Goal: Task Accomplishment & Management: Complete application form

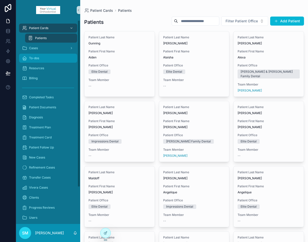
click at [45, 57] on div "To-dos" at bounding box center [48, 58] width 52 height 8
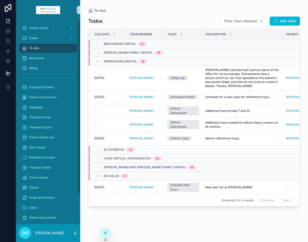
click at [46, 49] on div "To-dos" at bounding box center [48, 48] width 52 height 8
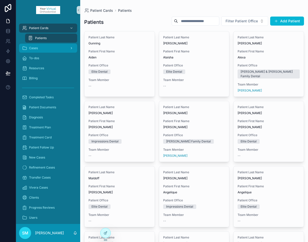
click at [36, 48] on span "Cases" at bounding box center [33, 48] width 9 height 4
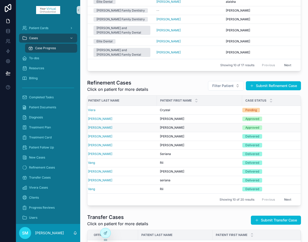
scroll to position [0, 70]
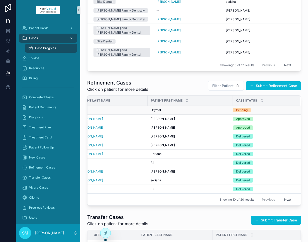
click at [196, 108] on div "Crystal Crystal" at bounding box center [190, 110] width 79 height 4
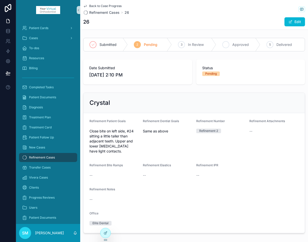
click at [227, 45] on icon "scrollable content" at bounding box center [226, 45] width 4 height 4
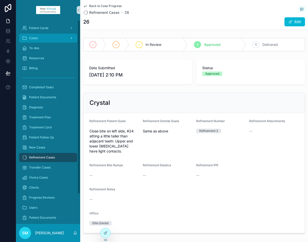
click at [41, 38] on div "Cases" at bounding box center [48, 38] width 52 height 8
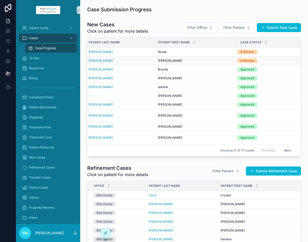
scroll to position [0, 69]
click at [244, 52] on div "In Review" at bounding box center [246, 52] width 14 height 5
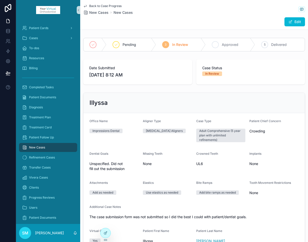
click at [227, 44] on span "Approved" at bounding box center [230, 44] width 17 height 5
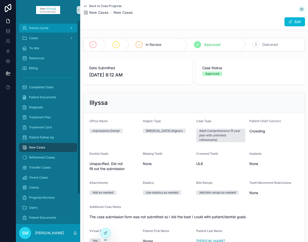
click at [46, 27] on span "Patient Cards" at bounding box center [38, 28] width 19 height 4
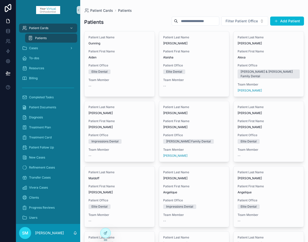
click at [201, 21] on input "scrollable content" at bounding box center [198, 21] width 41 height 7
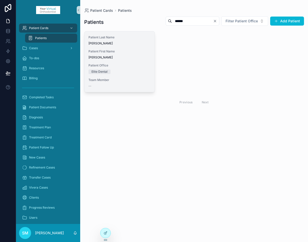
type input "******"
click at [120, 53] on span "Patient First Name" at bounding box center [119, 51] width 62 height 4
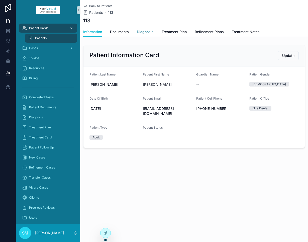
click at [148, 32] on span "Diagnosis" at bounding box center [145, 31] width 17 height 5
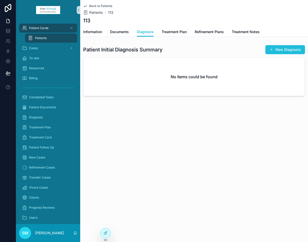
click at [281, 50] on button "New Diagnosis" at bounding box center [285, 49] width 40 height 9
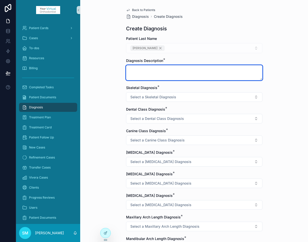
click at [139, 69] on textarea "scrollable content" at bounding box center [194, 72] width 136 height 15
type textarea "**********"
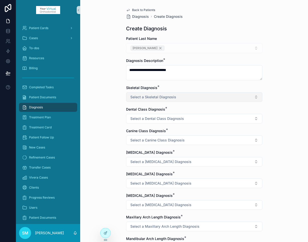
click at [154, 97] on span "Select a Skeletal Diagnosis" at bounding box center [153, 96] width 46 height 5
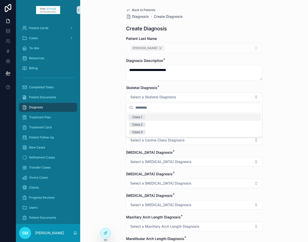
click at [147, 117] on div "Class 1" at bounding box center [194, 117] width 134 height 8
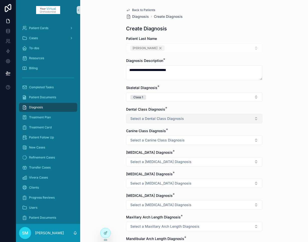
click at [138, 118] on span "Select a Dental Class Diagnosis" at bounding box center [157, 118] width 54 height 5
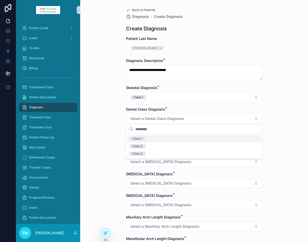
click at [138, 139] on div "Class 1" at bounding box center [137, 138] width 10 height 5
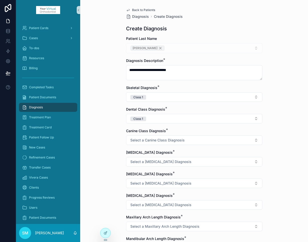
click at [138, 139] on span "Select a Canine Class Diagnosis" at bounding box center [157, 139] width 54 height 5
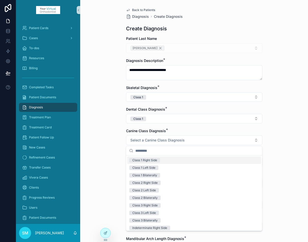
click at [141, 161] on div "Class 1 Right Side" at bounding box center [144, 160] width 25 height 5
click at [114, 152] on div "**********" at bounding box center [194, 121] width 228 height 242
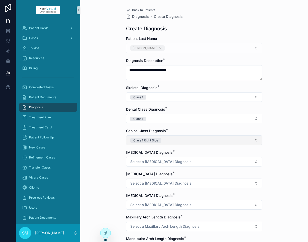
click at [170, 140] on button "Class 1 Right Side" at bounding box center [194, 140] width 136 height 10
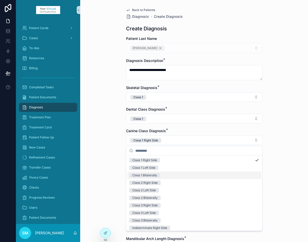
click at [153, 175] on div "Class 1 Bilaterally" at bounding box center [144, 175] width 25 height 5
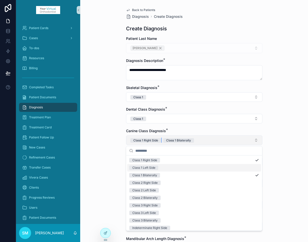
click at [160, 141] on span "Class 1 Right Side" at bounding box center [145, 140] width 31 height 5
click at [107, 131] on div "**********" at bounding box center [194, 121] width 228 height 242
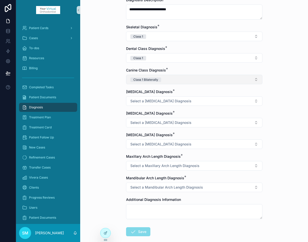
scroll to position [63, 0]
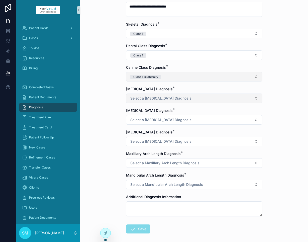
click at [161, 97] on span "Select a [MEDICAL_DATA] Diagnosis" at bounding box center [160, 98] width 61 height 5
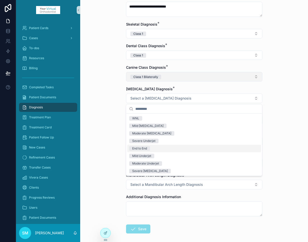
click at [139, 149] on div "End to End" at bounding box center [139, 148] width 15 height 5
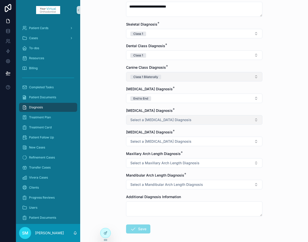
click at [138, 119] on span "Select a [MEDICAL_DATA] Diagnosis" at bounding box center [160, 119] width 61 height 5
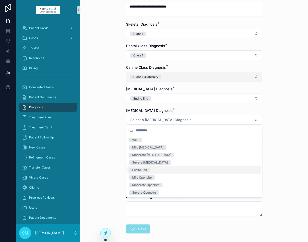
click at [142, 169] on div "End to End" at bounding box center [139, 170] width 15 height 5
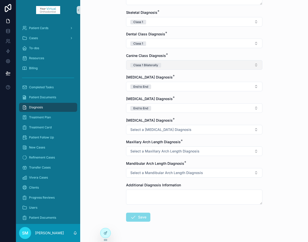
scroll to position [87, 0]
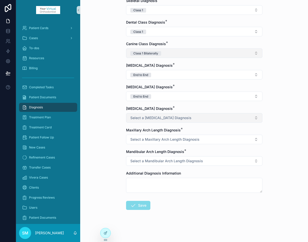
click at [139, 116] on span "Select a [MEDICAL_DATA] Diagnosis" at bounding box center [160, 117] width 61 height 5
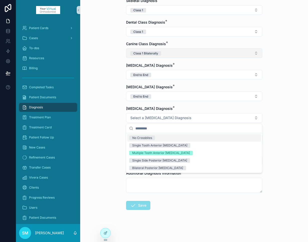
click at [138, 137] on div "No Crossbites" at bounding box center [142, 137] width 20 height 5
click at [107, 139] on div "**********" at bounding box center [194, 34] width 228 height 242
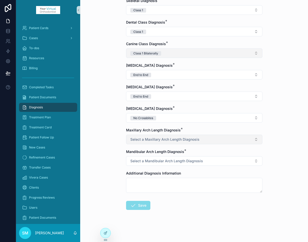
click at [146, 139] on span "Select a Maxillary Arch Length Diagnosis" at bounding box center [164, 139] width 69 height 5
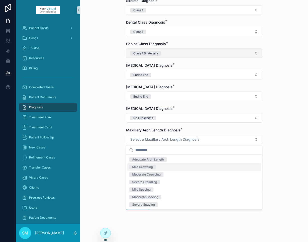
click at [144, 167] on div "Mild Crowding" at bounding box center [142, 167] width 21 height 5
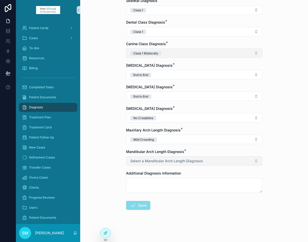
click at [139, 161] on span "Select a Mandibular Arch Length Diagnosis" at bounding box center [166, 160] width 73 height 5
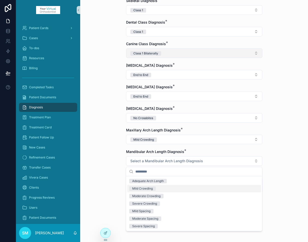
click at [141, 188] on div "Mild Crowding" at bounding box center [142, 188] width 21 height 5
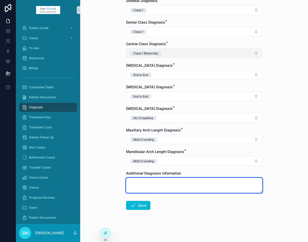
click at [135, 181] on textarea "scrollable content" at bounding box center [194, 185] width 136 height 15
type textarea "**********"
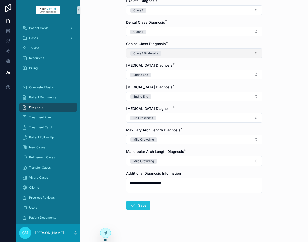
click at [141, 205] on button "Save" at bounding box center [138, 205] width 24 height 9
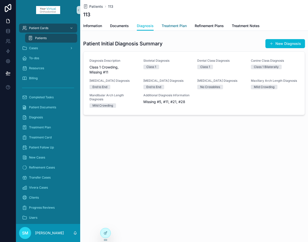
click at [178, 26] on span "Treatment Plan" at bounding box center [174, 25] width 25 height 5
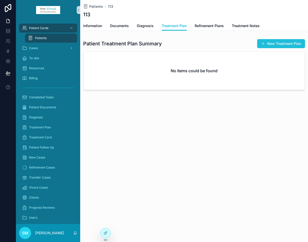
click at [273, 43] on button "New Treatment Plan" at bounding box center [281, 43] width 48 height 9
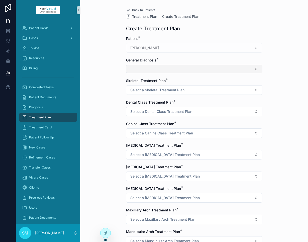
click at [148, 66] on button "Select Button" at bounding box center [194, 69] width 136 height 9
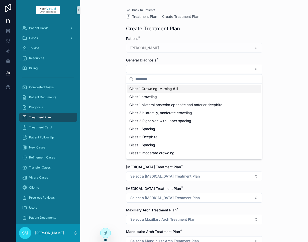
click at [154, 89] on span "Class 1 Crowding, Missing #11" at bounding box center [153, 88] width 49 height 5
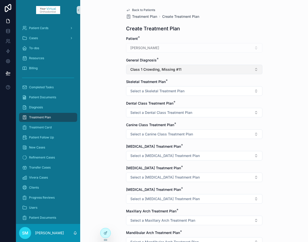
click at [197, 69] on button "Class 1 Crowding, Missing #11" at bounding box center [194, 70] width 136 height 10
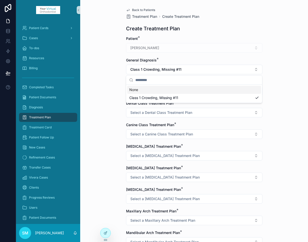
click at [101, 81] on div "Back to Patients Treatment Plan Create Treatment Plan Create Treatment Plan Pat…" at bounding box center [194, 121] width 228 height 242
click at [145, 92] on span "Select a Skeletal Treatment Plan" at bounding box center [157, 90] width 54 height 5
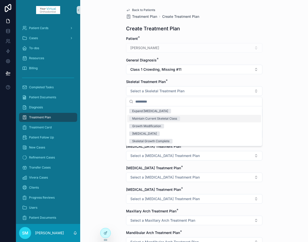
click at [148, 118] on div "Maintain Current Skeletal Class" at bounding box center [154, 118] width 45 height 5
click at [115, 123] on div "Back to Patients Treatment Plan Create Treatment Plan Create Treatment Plan Pat…" at bounding box center [194, 121] width 228 height 242
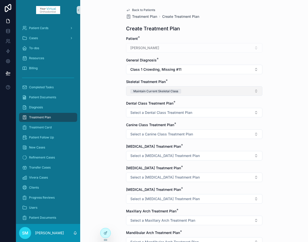
click at [192, 90] on button "Maintain Current Skeletal Class" at bounding box center [194, 91] width 136 height 10
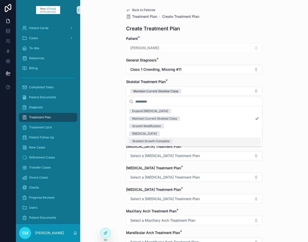
click at [178, 142] on div "Skeletal Growth Complete" at bounding box center [194, 141] width 134 height 8
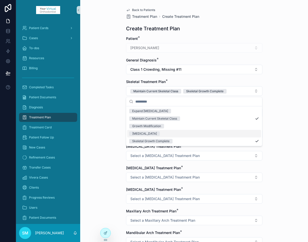
click at [107, 130] on div "Back to Patients Treatment Plan Create Treatment Plan Create Treatment Plan Pat…" at bounding box center [194, 121] width 228 height 242
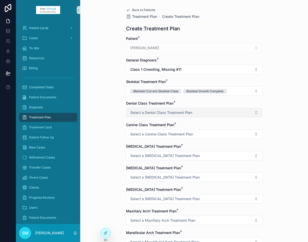
click at [143, 113] on span "Select a Dental Class Treatment Plan" at bounding box center [161, 112] width 62 height 5
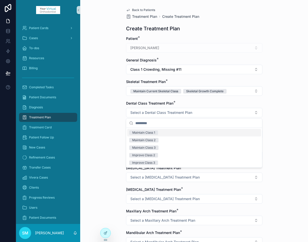
click at [143, 132] on div "Maintain Class 1" at bounding box center [143, 132] width 23 height 5
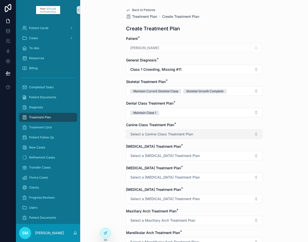
click at [143, 136] on span "Select a Canine Class Treatment Plan" at bounding box center [161, 133] width 63 height 5
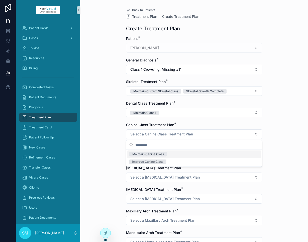
click at [144, 154] on div "Maintain Canine Class" at bounding box center [148, 154] width 32 height 5
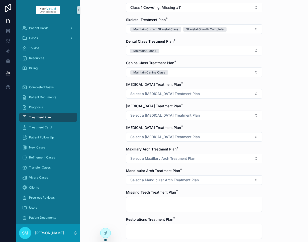
scroll to position [63, 0]
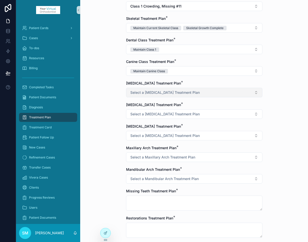
click at [137, 93] on span "Select a [MEDICAL_DATA] Treatment Plan" at bounding box center [164, 92] width 69 height 5
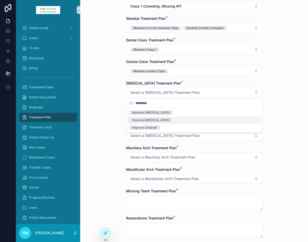
click at [140, 120] on div "Improve [MEDICAL_DATA]" at bounding box center [150, 120] width 37 height 5
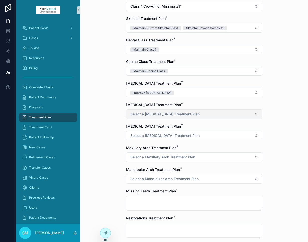
click at [137, 115] on span "Select a [MEDICAL_DATA] Treatment Plan" at bounding box center [164, 113] width 69 height 5
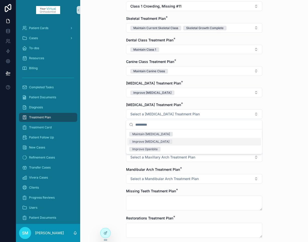
click at [139, 142] on div "Improve [MEDICAL_DATA]" at bounding box center [150, 141] width 37 height 5
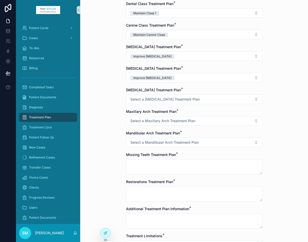
scroll to position [102, 0]
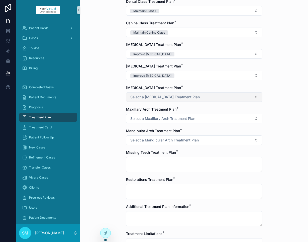
click at [137, 96] on span "Select a [MEDICAL_DATA] Treatment Plan" at bounding box center [164, 96] width 69 height 5
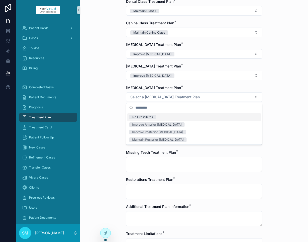
click at [142, 118] on div "No Crossibites" at bounding box center [142, 117] width 21 height 5
click at [97, 133] on div "Back to Patients Treatment Plan Create Treatment Plan Create Treatment Plan Pat…" at bounding box center [194, 19] width 228 height 242
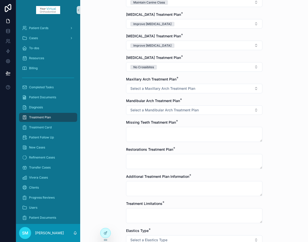
scroll to position [136, 0]
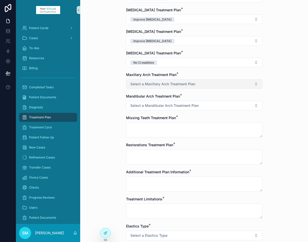
click at [143, 83] on span "Select a Maxillary Arch Treatment Plan" at bounding box center [162, 83] width 65 height 5
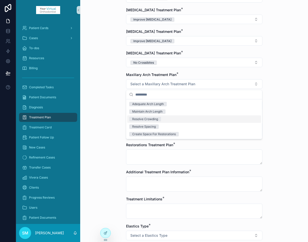
click at [142, 119] on div "Resolve Crowding" at bounding box center [145, 119] width 26 height 5
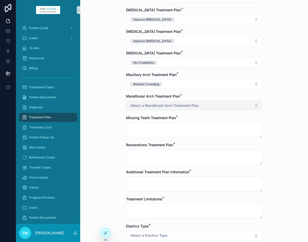
click at [137, 105] on span "Select a Mandibular Arch Treatment Plan" at bounding box center [164, 105] width 68 height 5
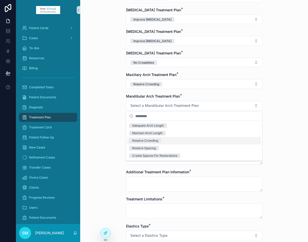
click at [143, 139] on div "Resolve Crowding" at bounding box center [145, 140] width 26 height 5
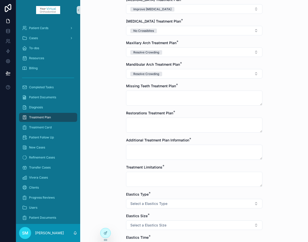
scroll to position [169, 0]
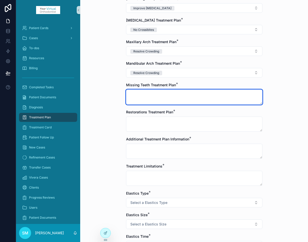
click at [140, 94] on textarea "scrollable content" at bounding box center [194, 96] width 136 height 15
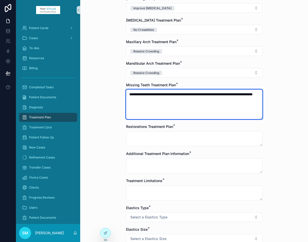
type textarea "**********"
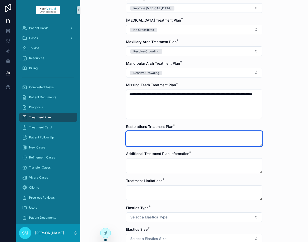
click at [139, 135] on textarea "scrollable content" at bounding box center [194, 138] width 136 height 15
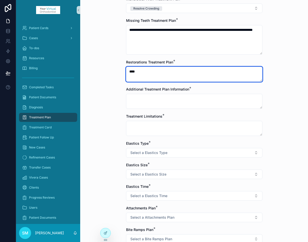
scroll to position [242, 0]
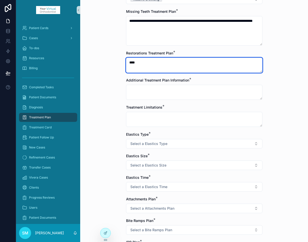
type textarea "****"
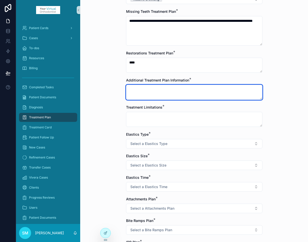
click at [138, 88] on textarea "scrollable content" at bounding box center [194, 92] width 136 height 15
type textarea "****"
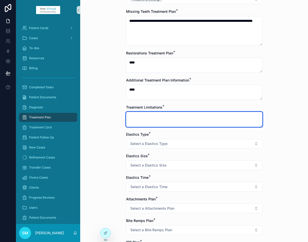
click at [144, 116] on textarea "scrollable content" at bounding box center [194, 119] width 136 height 15
type textarea "****"
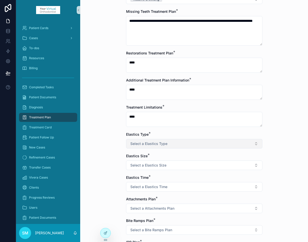
click at [146, 141] on button "Select a Elastics Type" at bounding box center [194, 144] width 136 height 10
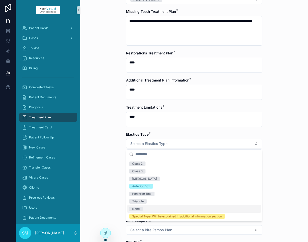
click at [137, 209] on div "None" at bounding box center [136, 208] width 8 height 5
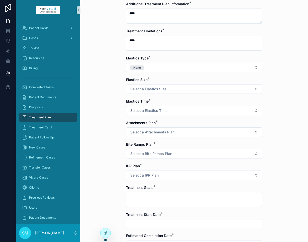
scroll to position [320, 0]
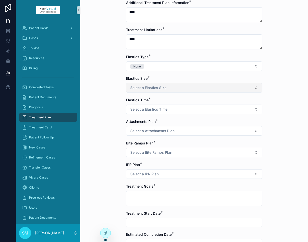
click at [140, 88] on span "Select a Elastics Size" at bounding box center [148, 87] width 36 height 5
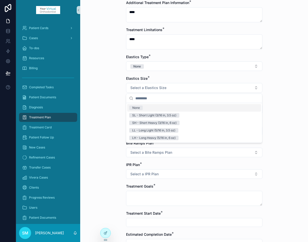
click at [137, 108] on div "None" at bounding box center [136, 107] width 8 height 5
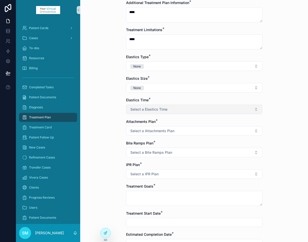
click at [134, 109] on span "Select a Elastics Time" at bounding box center [148, 109] width 37 height 5
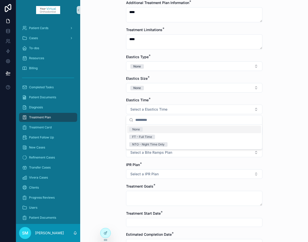
click at [135, 129] on div "None" at bounding box center [136, 129] width 8 height 5
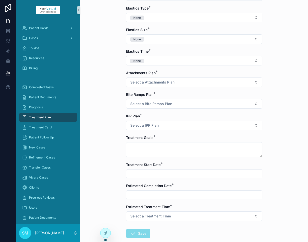
scroll to position [375, 0]
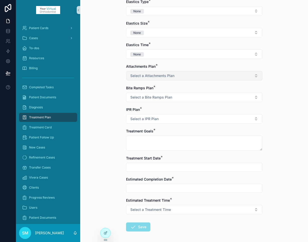
click at [144, 76] on span "Select a Attachments Plan" at bounding box center [152, 75] width 44 height 5
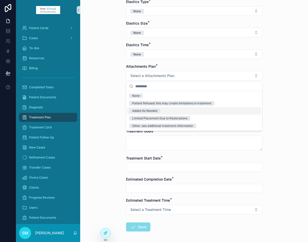
click at [142, 112] on div "Added As Needed" at bounding box center [144, 110] width 25 height 5
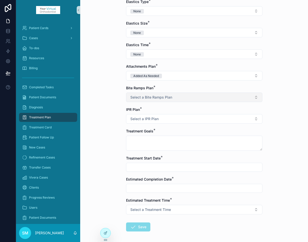
click at [139, 99] on span "Select a Bite Ramps Plan" at bounding box center [151, 97] width 42 height 5
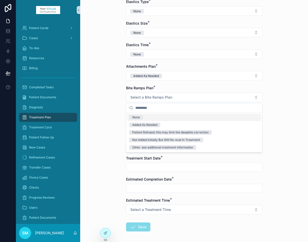
click at [137, 117] on div "None" at bounding box center [136, 117] width 8 height 5
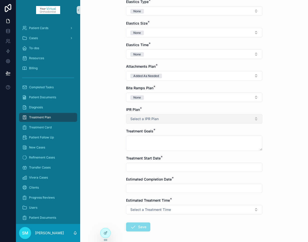
click at [134, 119] on span "Select a IPR Plan" at bounding box center [144, 118] width 28 height 5
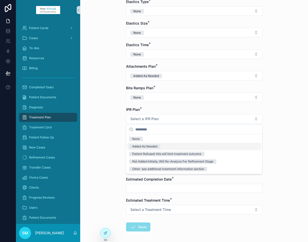
click at [140, 147] on div "Added As Needed" at bounding box center [144, 146] width 25 height 5
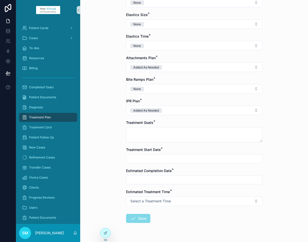
scroll to position [396, 0]
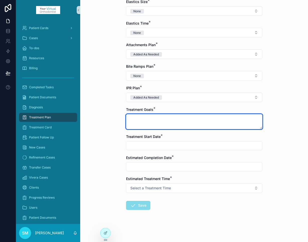
click at [138, 119] on textarea "scrollable content" at bounding box center [194, 121] width 136 height 15
type textarea "**********"
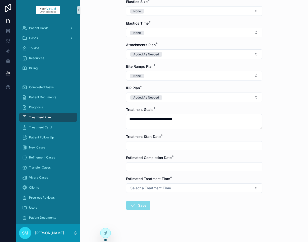
click at [138, 143] on input "scrollable content" at bounding box center [194, 145] width 136 height 7
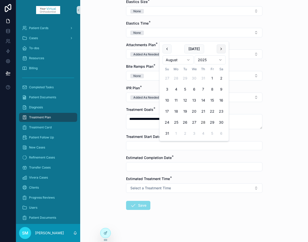
click at [222, 48] on button "scrollable content" at bounding box center [221, 48] width 9 height 9
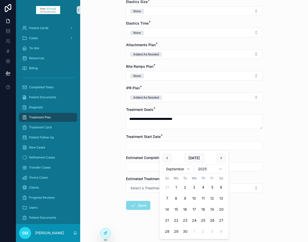
click at [212, 209] on button "19" at bounding box center [212, 209] width 9 height 9
type input "*********"
click at [141, 163] on input "scrollable content" at bounding box center [194, 166] width 136 height 7
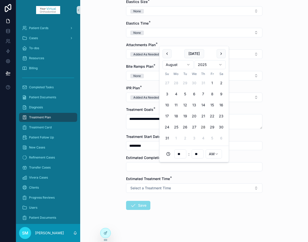
click at [189, 64] on html "**********" at bounding box center [154, 121] width 308 height 242
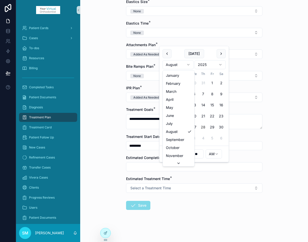
click at [178, 53] on html "**********" at bounding box center [154, 121] width 308 height 242
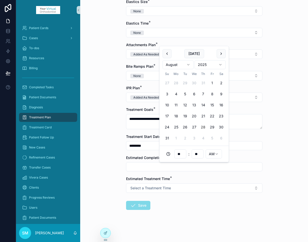
click at [143, 166] on input "scrollable content" at bounding box center [194, 166] width 136 height 7
click at [222, 64] on html "**********" at bounding box center [154, 121] width 308 height 242
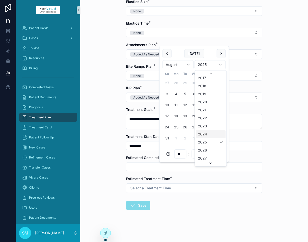
scroll to position [942, 0]
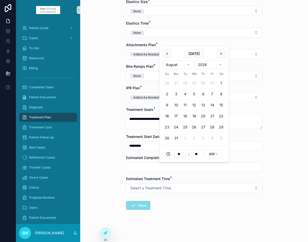
click at [112, 159] on div "**********" at bounding box center [194, 121] width 228 height 242
click at [146, 167] on input "scrollable content" at bounding box center [194, 166] width 136 height 7
click at [177, 138] on button "31" at bounding box center [176, 137] width 9 height 9
type input "**********"
click at [99, 164] on div "**********" at bounding box center [194, 121] width 228 height 242
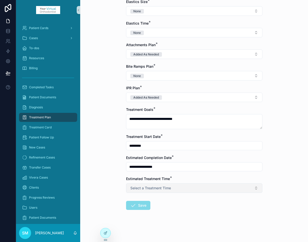
click at [146, 187] on span "Select a Treatment Time" at bounding box center [150, 187] width 41 height 5
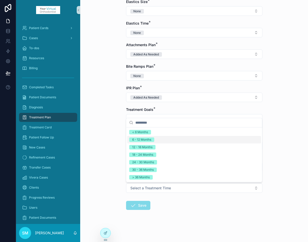
click at [142, 140] on div "6 - 12 Months" at bounding box center [141, 139] width 19 height 5
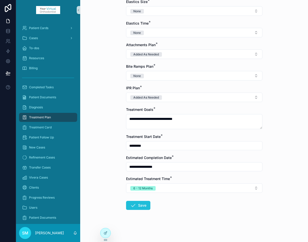
click at [138, 205] on button "Save" at bounding box center [138, 205] width 24 height 9
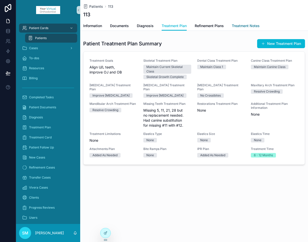
click at [247, 26] on span "Treatment Notes" at bounding box center [246, 25] width 28 height 5
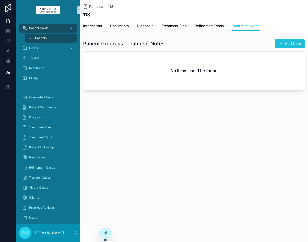
click at [286, 43] on button "Add Note" at bounding box center [290, 43] width 30 height 9
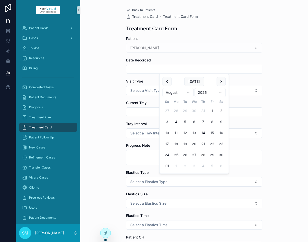
click at [146, 68] on input "scrollable content" at bounding box center [194, 69] width 136 height 7
click at [194, 154] on button "27" at bounding box center [194, 154] width 9 height 9
type input "*********"
click at [134, 90] on span "Select a Visit Type" at bounding box center [146, 90] width 32 height 5
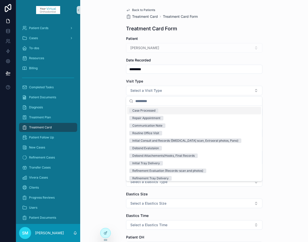
click at [139, 111] on div "Case Processed" at bounding box center [143, 110] width 23 height 5
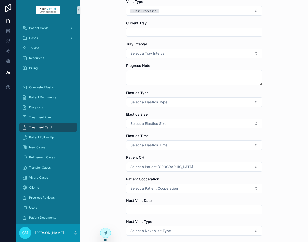
scroll to position [80, 0]
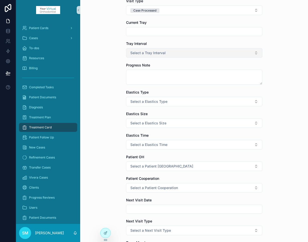
click at [146, 53] on span "Select a Tray Interval" at bounding box center [147, 52] width 35 height 5
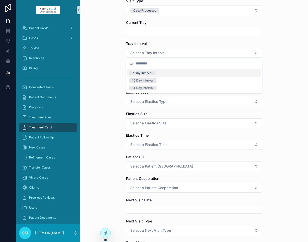
click at [142, 73] on div "7 Day Interval" at bounding box center [142, 73] width 20 height 5
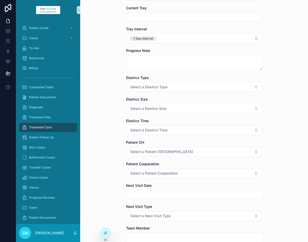
scroll to position [101, 0]
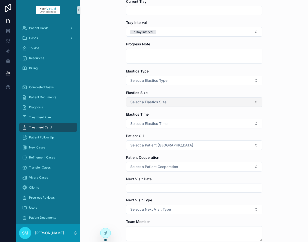
click at [136, 103] on span "Select a Elastics Size" at bounding box center [148, 101] width 36 height 5
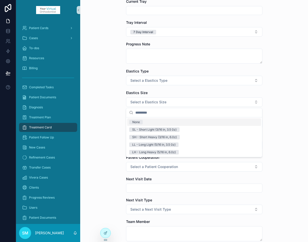
click at [138, 122] on div "None" at bounding box center [136, 122] width 8 height 5
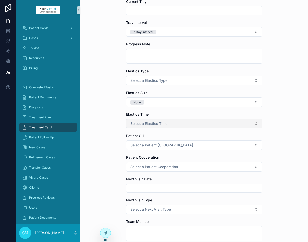
click at [138, 122] on span "Select a Elastics Time" at bounding box center [148, 123] width 37 height 5
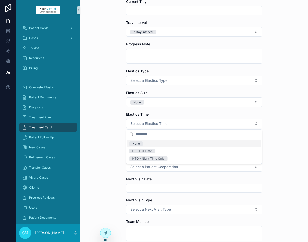
click at [136, 144] on div "None" at bounding box center [136, 143] width 8 height 5
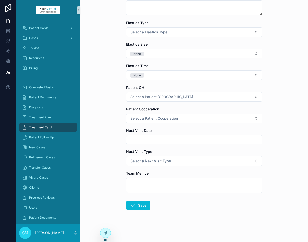
scroll to position [149, 0]
click at [141, 140] on input "scrollable content" at bounding box center [194, 139] width 136 height 7
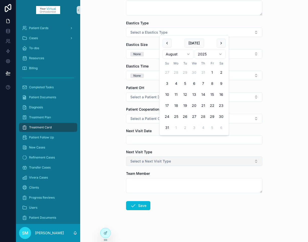
click at [135, 162] on span "Select a Next Visit Type" at bounding box center [150, 161] width 41 height 5
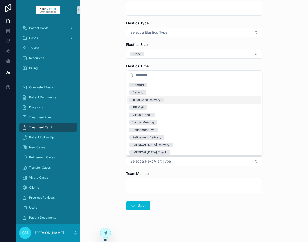
click at [149, 99] on div "Initial Case Delivery" at bounding box center [146, 99] width 28 height 5
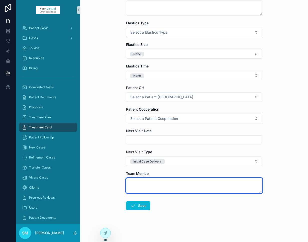
click at [136, 183] on textarea "scrollable content" at bounding box center [194, 185] width 136 height 15
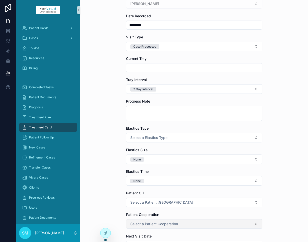
scroll to position [43, 0]
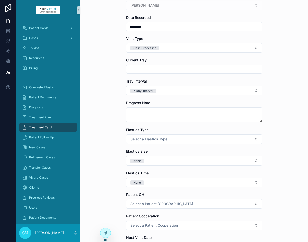
type textarea "***"
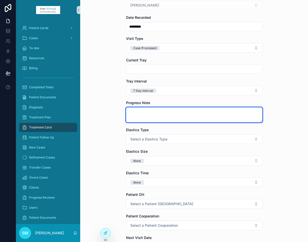
click at [148, 113] on textarea "scrollable content" at bounding box center [194, 114] width 136 height 15
type textarea "**********"
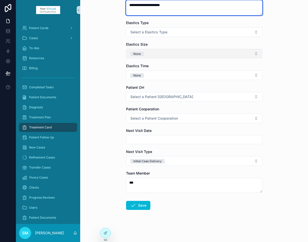
scroll to position [149, 0]
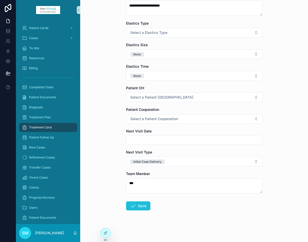
click at [141, 206] on button "Save" at bounding box center [138, 205] width 24 height 9
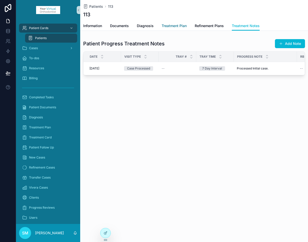
click at [176, 26] on span "Treatment Plan" at bounding box center [174, 25] width 25 height 5
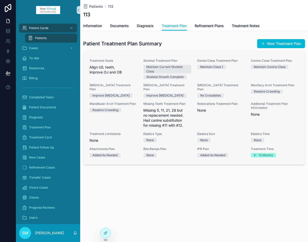
click at [225, 138] on div "None" at bounding box center [221, 140] width 48 height 5
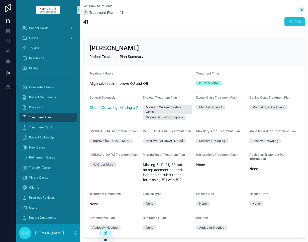
click at [294, 20] on button "Edit" at bounding box center [294, 21] width 21 height 9
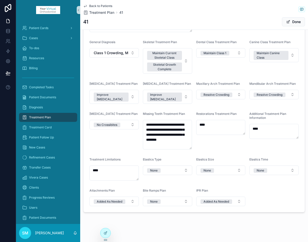
scroll to position [62, 0]
click at [157, 199] on div "None" at bounding box center [154, 201] width 8 height 5
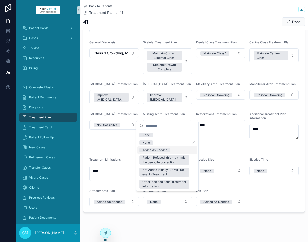
click at [156, 150] on div "Added As Needed" at bounding box center [154, 150] width 25 height 5
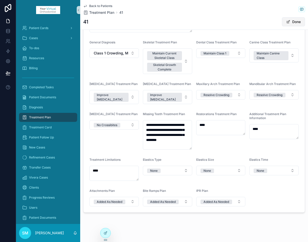
click at [292, 21] on button "Done" at bounding box center [293, 21] width 23 height 9
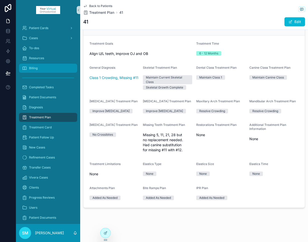
click at [31, 68] on span "Billing" at bounding box center [33, 68] width 9 height 4
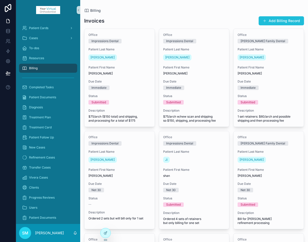
click at [283, 20] on button "Add Billing Record" at bounding box center [280, 20] width 45 height 9
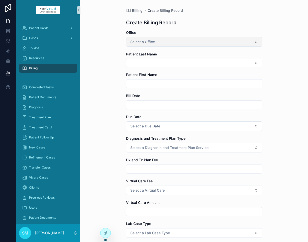
click at [154, 43] on span "Select a Office" at bounding box center [142, 41] width 25 height 5
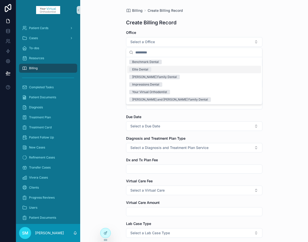
click at [147, 70] on div "Elite Dental" at bounding box center [140, 69] width 16 height 5
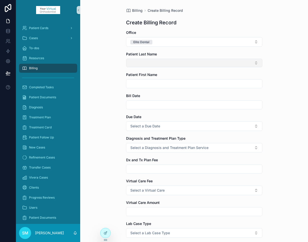
click at [136, 62] on button "Select Button" at bounding box center [194, 63] width 136 height 9
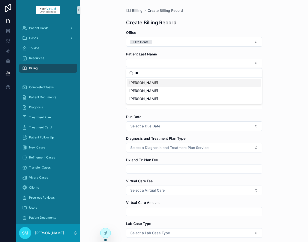
type input "**"
click at [134, 83] on span "[PERSON_NAME]" at bounding box center [143, 82] width 29 height 5
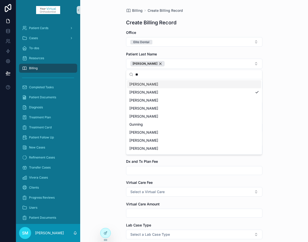
click at [277, 78] on div "Billing Create Billing Record Create Billing Record Office Elite Dental Patient…" at bounding box center [194, 121] width 228 height 242
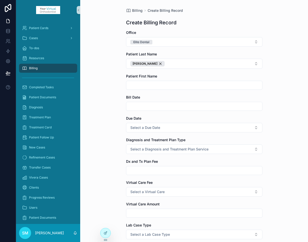
click at [158, 86] on input "scrollable content" at bounding box center [194, 85] width 136 height 7
type input "*******"
click at [137, 105] on input "scrollable content" at bounding box center [194, 106] width 136 height 7
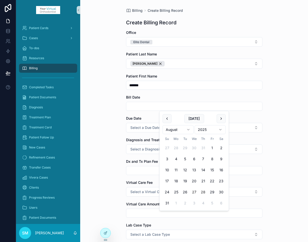
click at [193, 191] on button "27" at bounding box center [194, 191] width 9 height 9
type input "*********"
click at [111, 142] on div "Billing Create Billing Record Create Billing Record Office Elite Dental Patient…" at bounding box center [194, 121] width 228 height 242
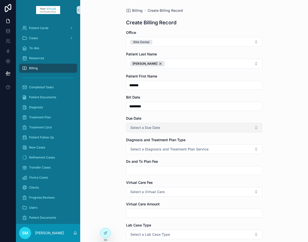
click at [142, 128] on span "Select a Due Date" at bounding box center [145, 127] width 30 height 5
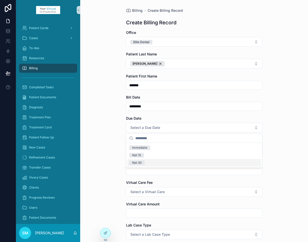
click at [140, 163] on div "Net 30" at bounding box center [137, 162] width 10 height 5
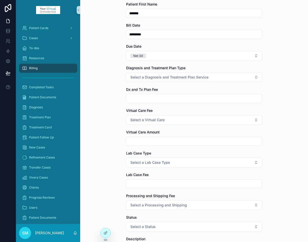
scroll to position [74, 0]
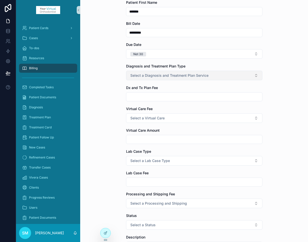
click at [146, 75] on span "Select a Diagnosis and Treatment Plan Service" at bounding box center [169, 75] width 78 height 5
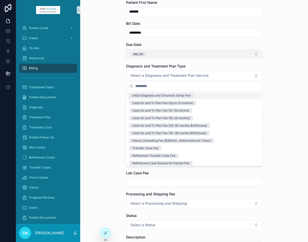
click at [152, 52] on button "Net 30" at bounding box center [194, 54] width 136 height 10
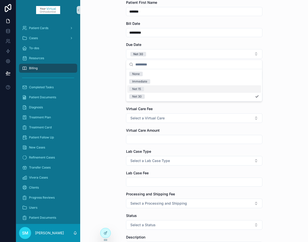
click at [142, 89] on span "Net 15" at bounding box center [136, 89] width 15 height 5
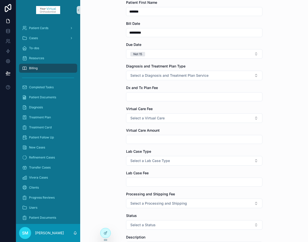
click at [102, 99] on div "Billing Create Billing Record Create Billing Record Office Elite Dental Patient…" at bounding box center [194, 47] width 228 height 242
click at [137, 76] on span "Select a Diagnosis and Treatment Plan Service" at bounding box center [169, 75] width 78 height 5
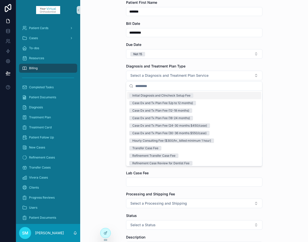
click at [141, 96] on div "Initial Diagnosis and Clincheck Setup Fee" at bounding box center [161, 95] width 58 height 5
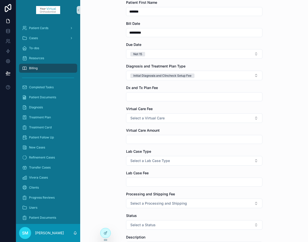
click at [135, 96] on input "scrollable content" at bounding box center [194, 96] width 136 height 7
type input "**"
drag, startPoint x: 142, startPoint y: 96, endPoint x: 126, endPoint y: 97, distance: 15.5
click at [126, 97] on input "**" at bounding box center [194, 96] width 136 height 7
type input "****"
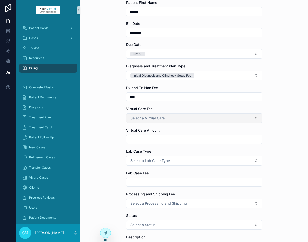
click at [135, 119] on span "Select a Virtual Care" at bounding box center [147, 117] width 34 height 5
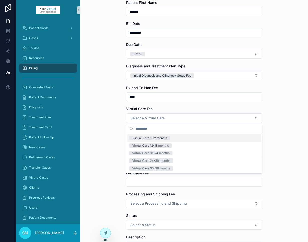
click at [142, 138] on div "Virtual Care 1-12 months" at bounding box center [149, 138] width 35 height 5
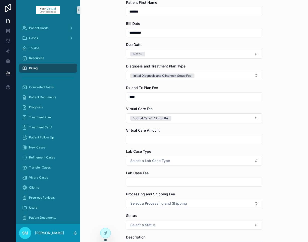
click at [136, 140] on input "scrollable content" at bounding box center [194, 139] width 136 height 7
type input "****"
click at [149, 161] on span "Select a Lab Case Type" at bounding box center [150, 160] width 40 height 5
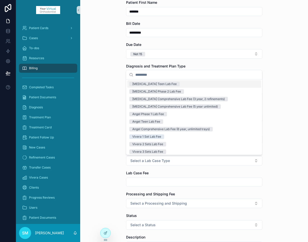
scroll to position [24, 0]
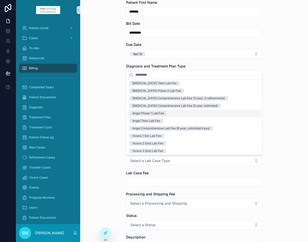
click at [107, 131] on div "Billing Create Billing Record Create Billing Record Office Elite Dental Patient…" at bounding box center [194, 47] width 228 height 242
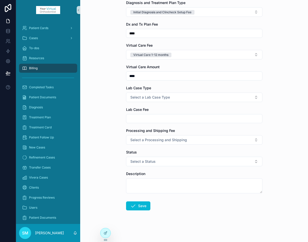
scroll to position [137, 0]
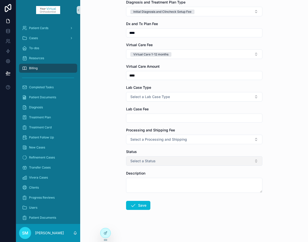
click at [143, 161] on span "Select a Status" at bounding box center [142, 160] width 25 height 5
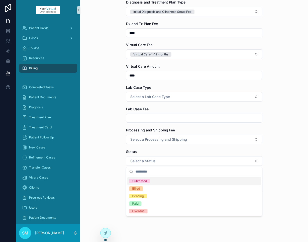
click at [139, 181] on div "Submitted" at bounding box center [139, 181] width 15 height 5
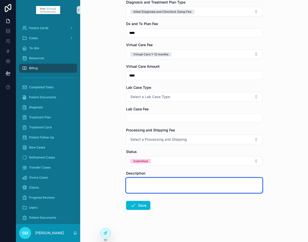
click at [138, 182] on textarea "scrollable content" at bounding box center [194, 185] width 136 height 15
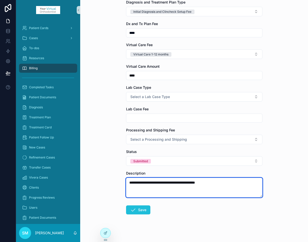
type textarea "**********"
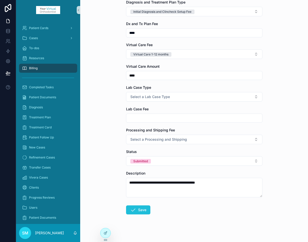
click at [141, 209] on button "Save" at bounding box center [138, 209] width 24 height 9
